Goal: Task Accomplishment & Management: Use online tool/utility

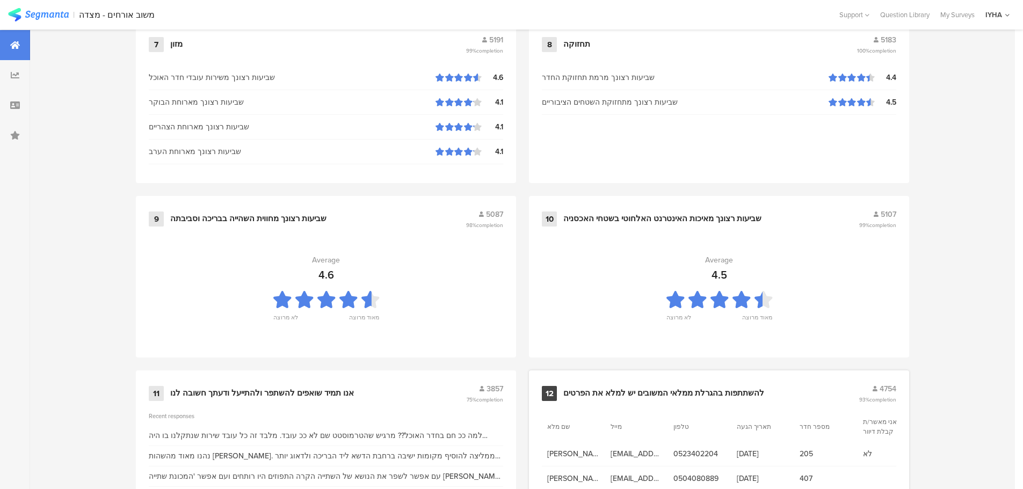
scroll to position [1086, 0]
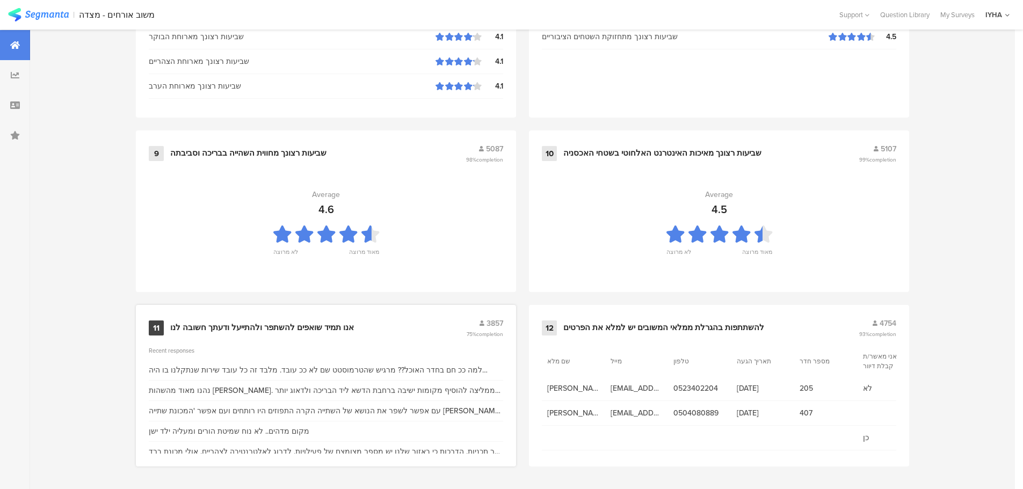
click at [318, 325] on div "אנו תמיד שואפים להשתפר ולהתייעל ודעתך חשובה לנו" at bounding box center [262, 328] width 184 height 11
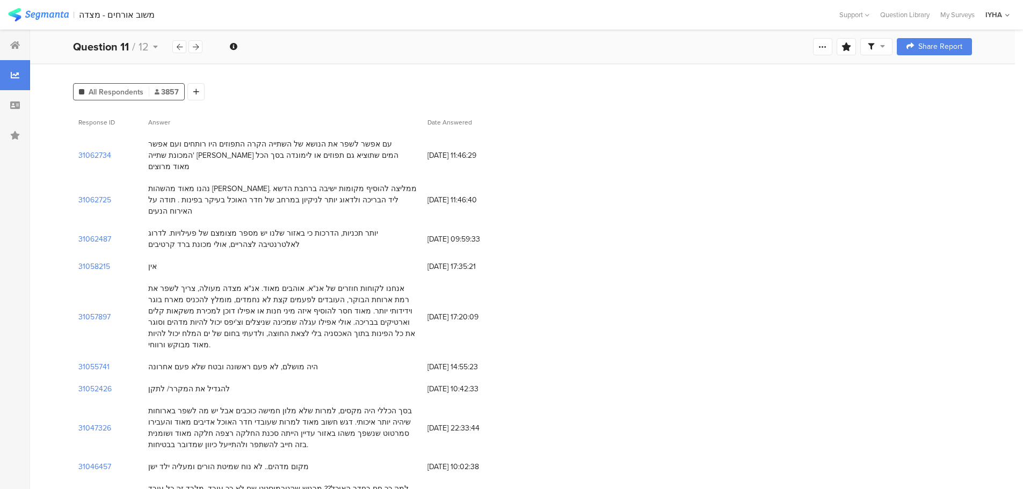
scroll to position [107, 0]
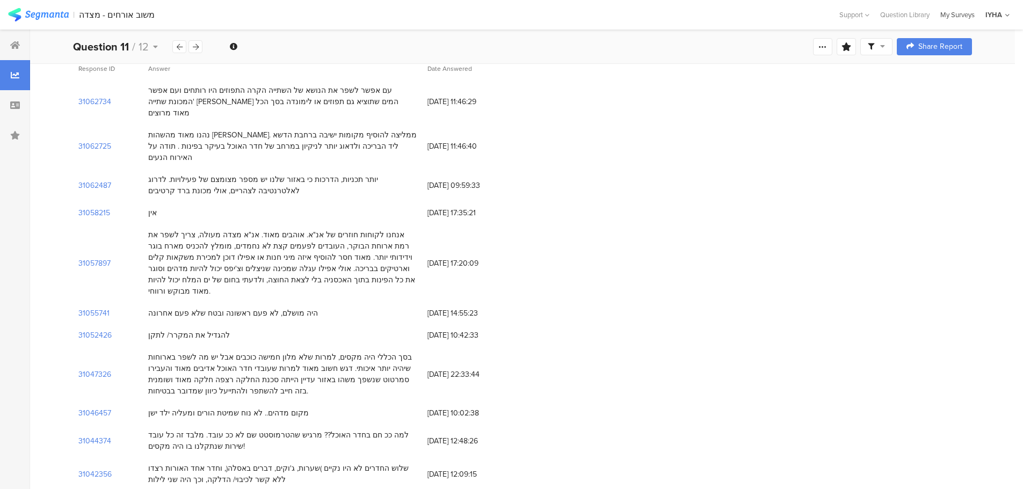
click at [956, 12] on div "My Surveys" at bounding box center [957, 15] width 45 height 10
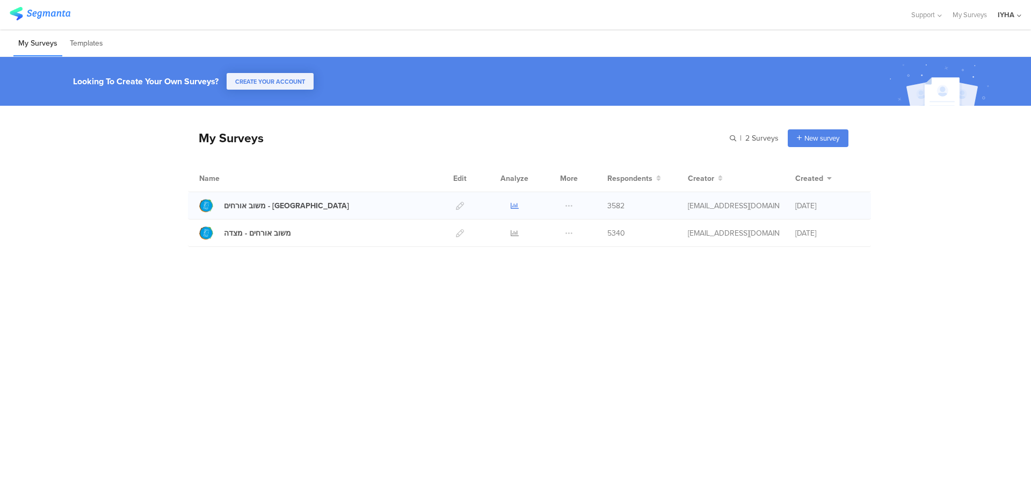
click at [514, 204] on icon at bounding box center [515, 206] width 8 height 8
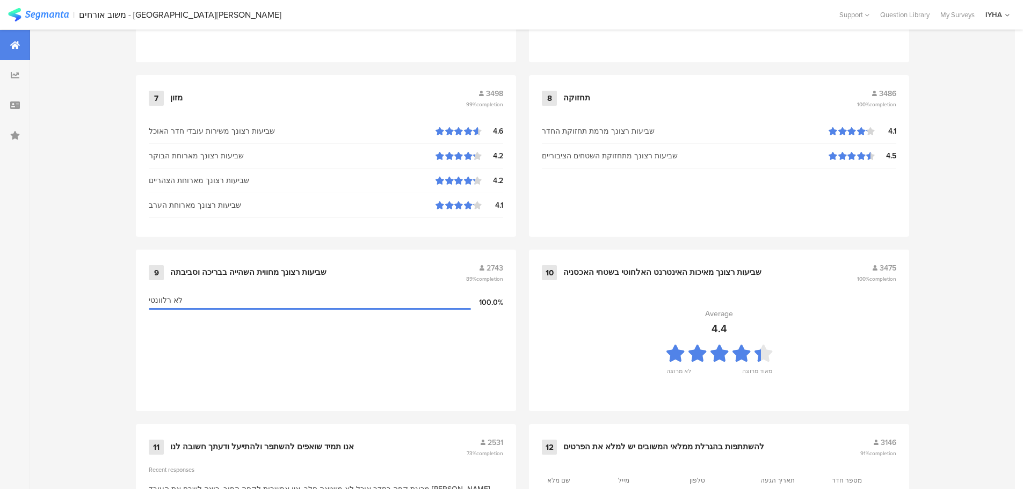
scroll to position [1086, 0]
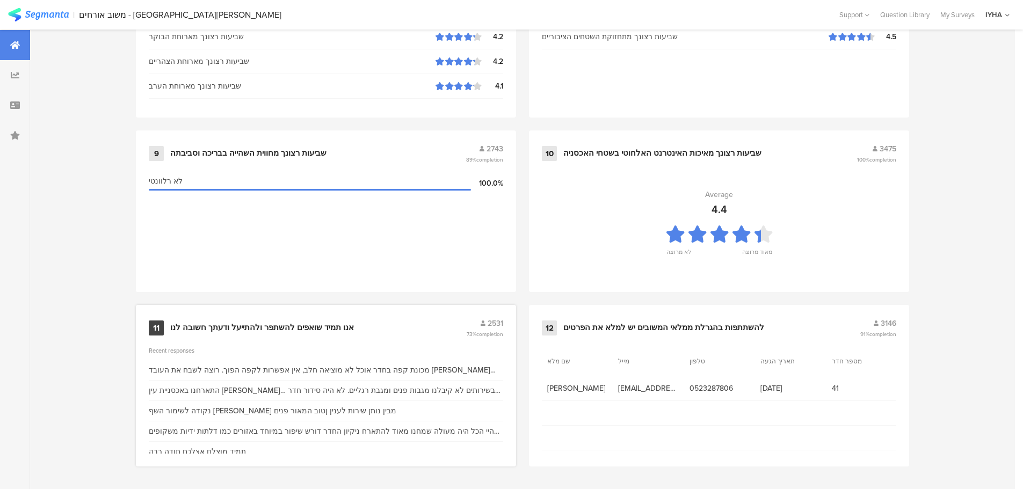
click at [339, 328] on div "אנו תמיד שואפים להשתפר ולהתייעל ודעתך חשובה לנו" at bounding box center [262, 328] width 184 height 11
